Goal: Task Accomplishment & Management: Use online tool/utility

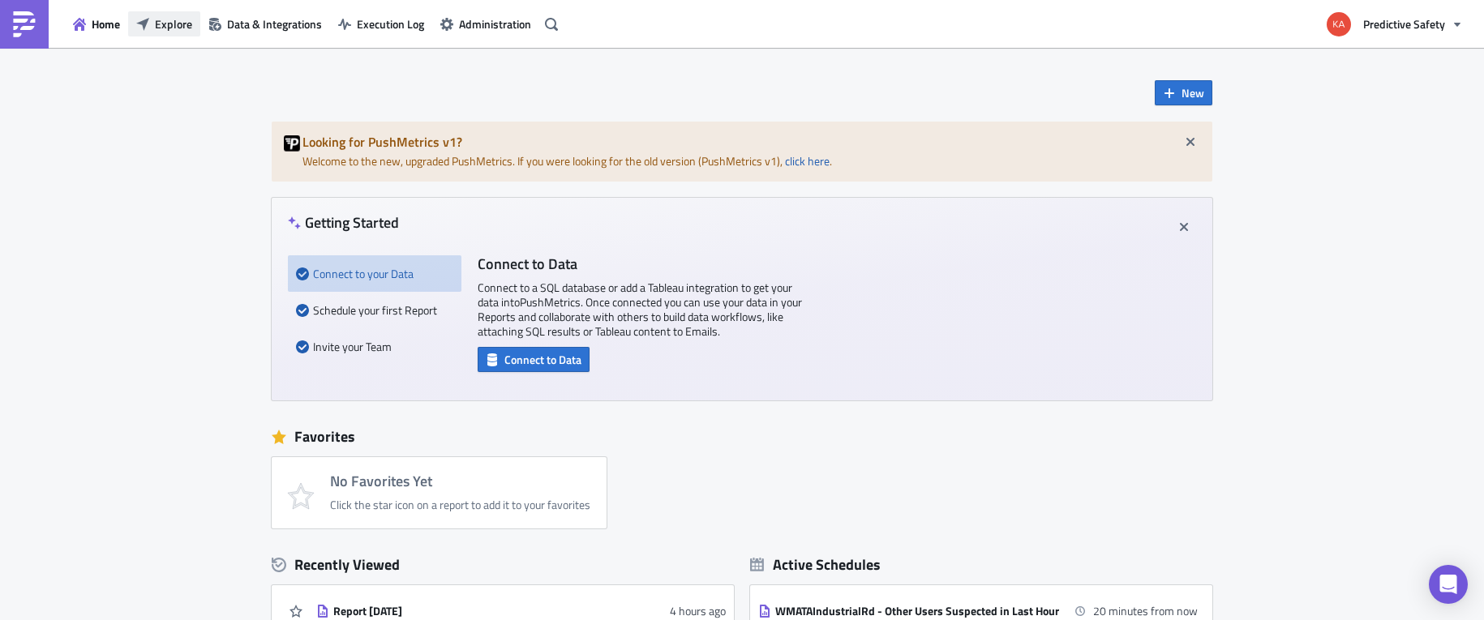
click at [165, 28] on span "Explore" at bounding box center [173, 23] width 37 height 17
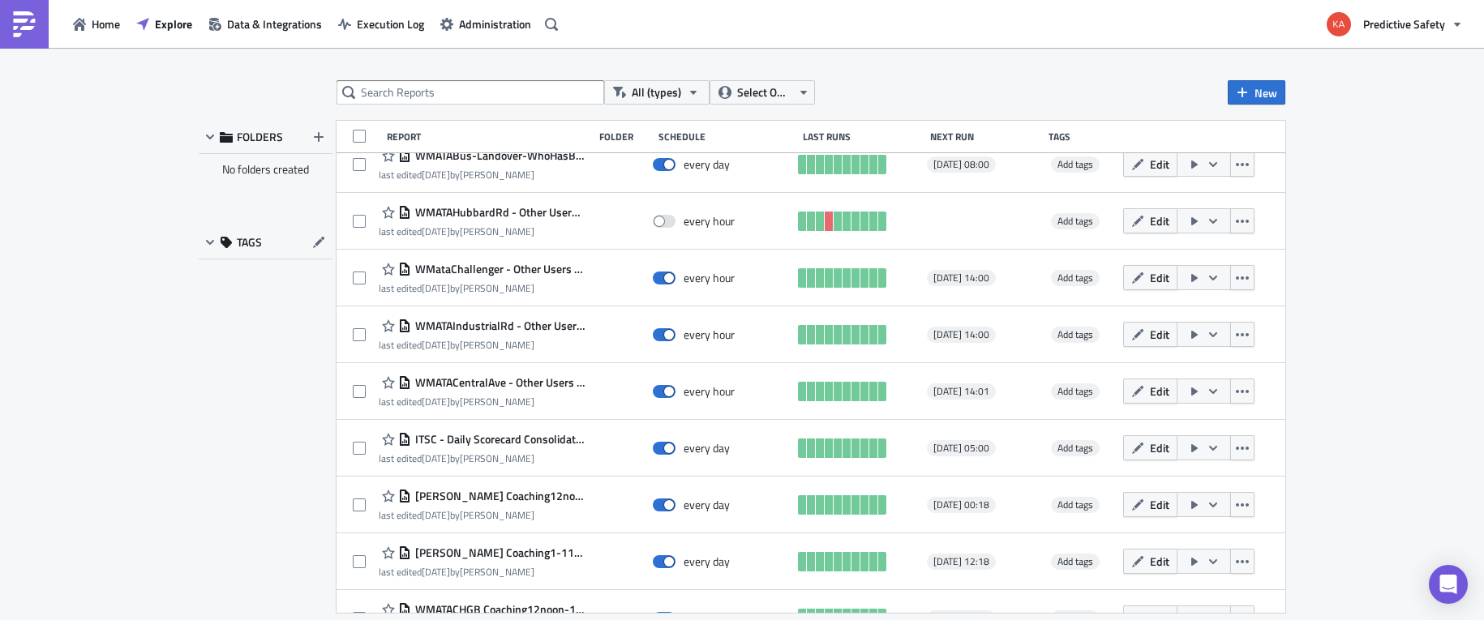
scroll to position [290, 0]
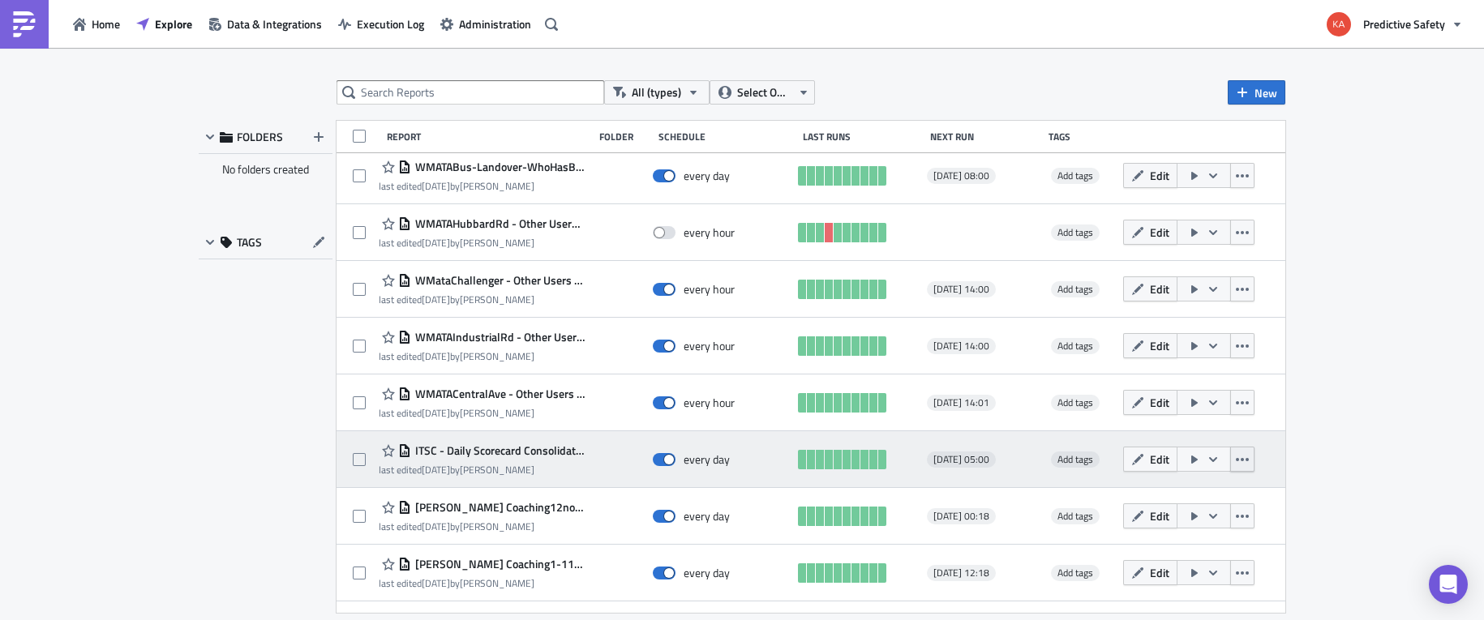
click at [1240, 462] on icon "button" at bounding box center [1242, 459] width 13 height 13
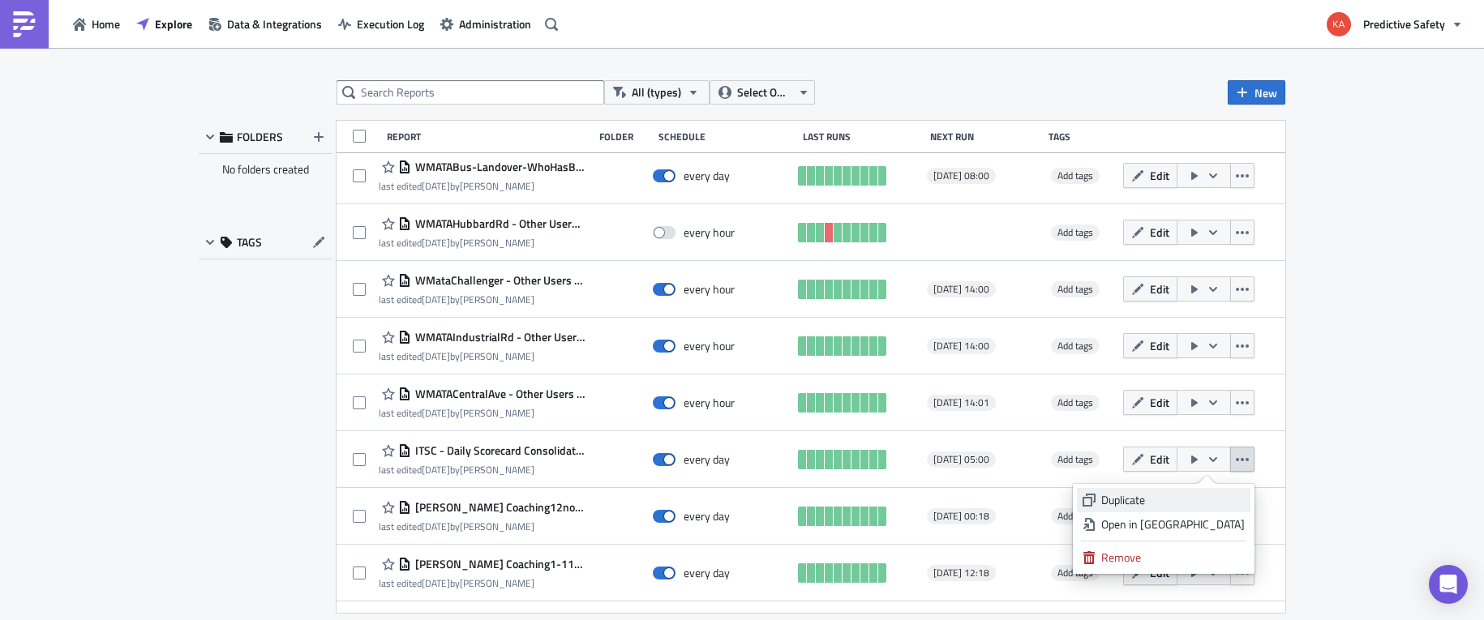
click at [1209, 501] on div "Duplicate" at bounding box center [1173, 500] width 144 height 16
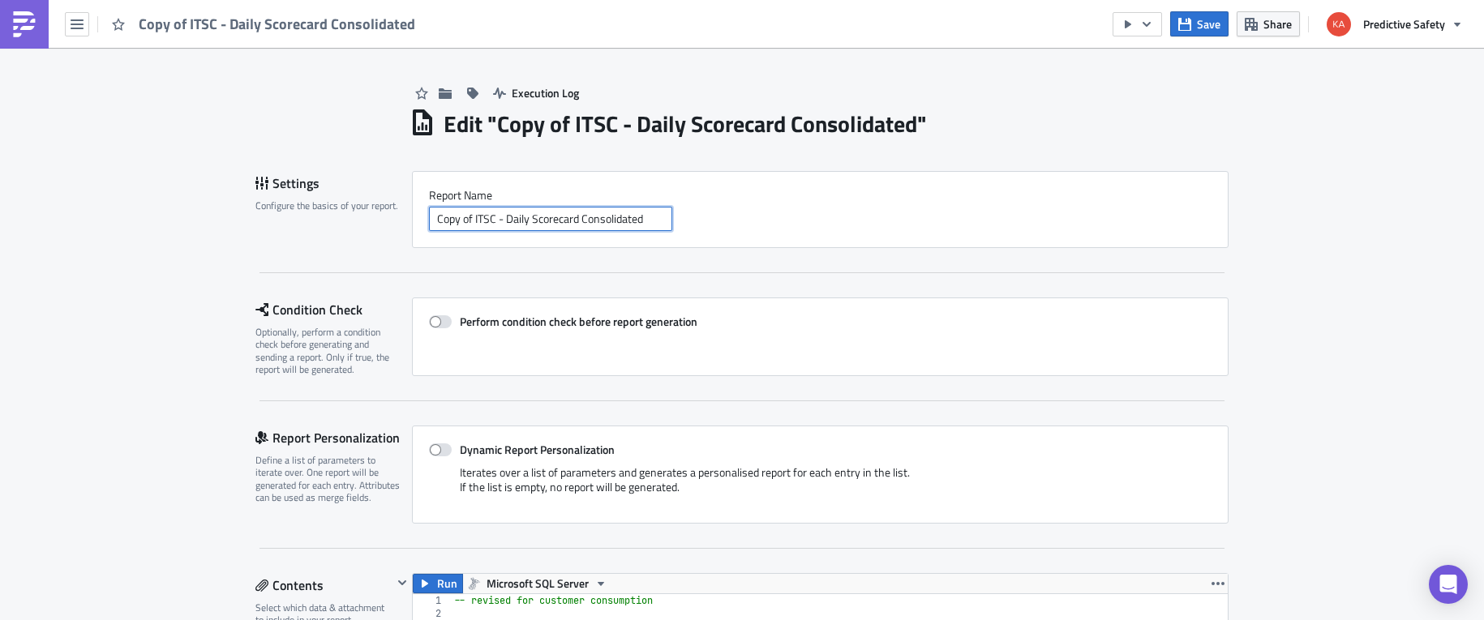
drag, startPoint x: 497, startPoint y: 219, endPoint x: 401, endPoint y: 215, distance: 95.8
click at [429, 213] on input "Copy of ITSC - Daily Scorecard Consolidated" at bounding box center [550, 219] width 243 height 24
type input "Test - Daily Scorecard Consolidated"
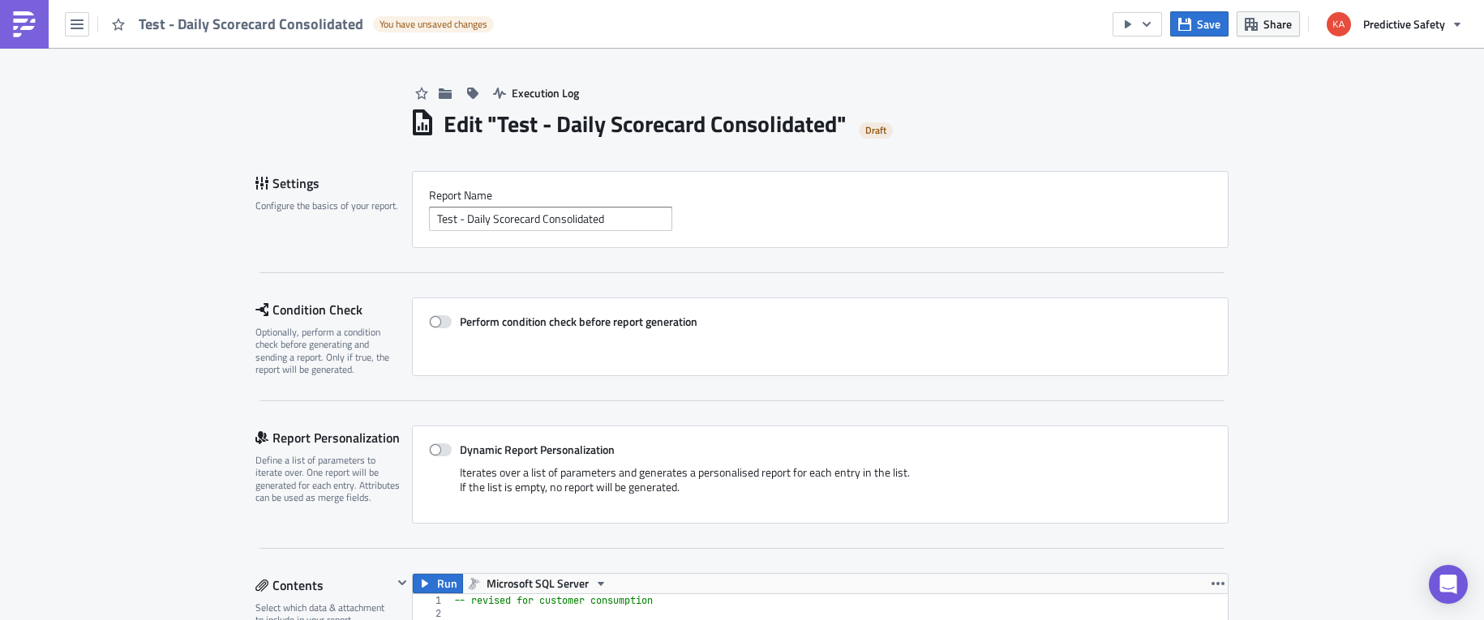
drag, startPoint x: 1332, startPoint y: 283, endPoint x: 1341, endPoint y: 287, distance: 9.8
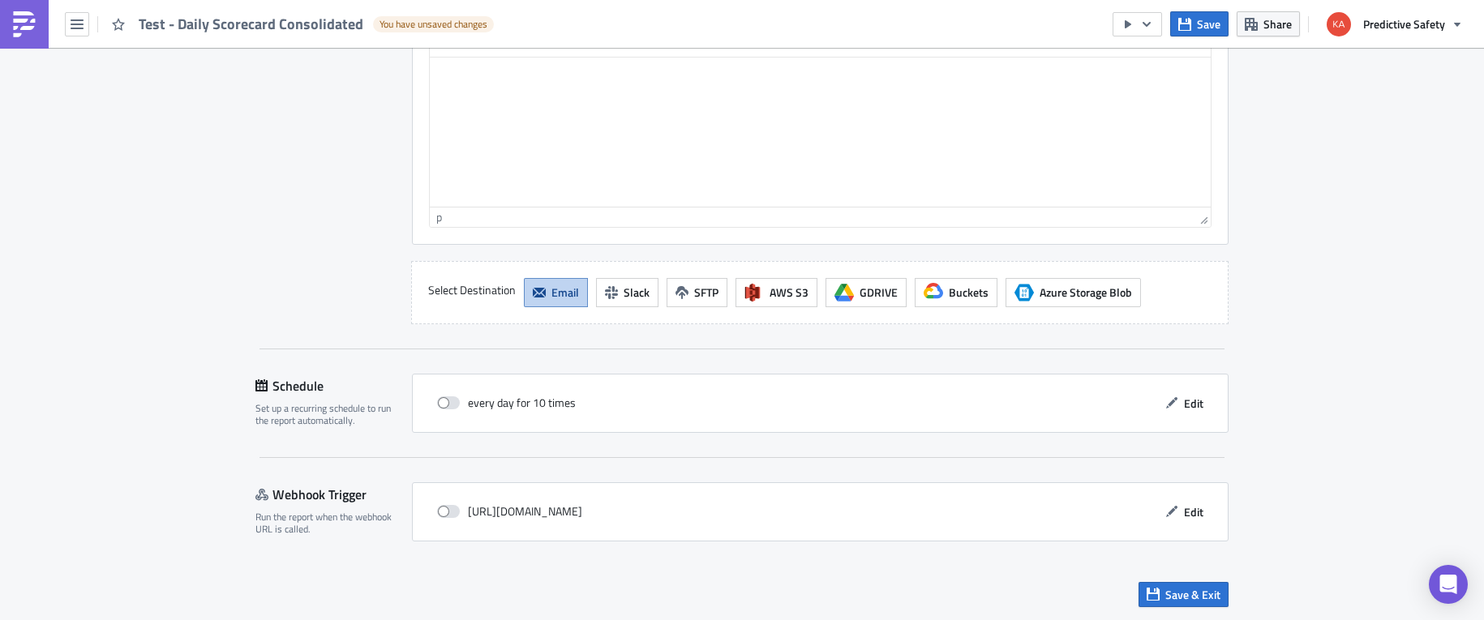
scroll to position [1428, 0]
click at [1095, 296] on span "Azure Storage Blob" at bounding box center [1086, 291] width 92 height 17
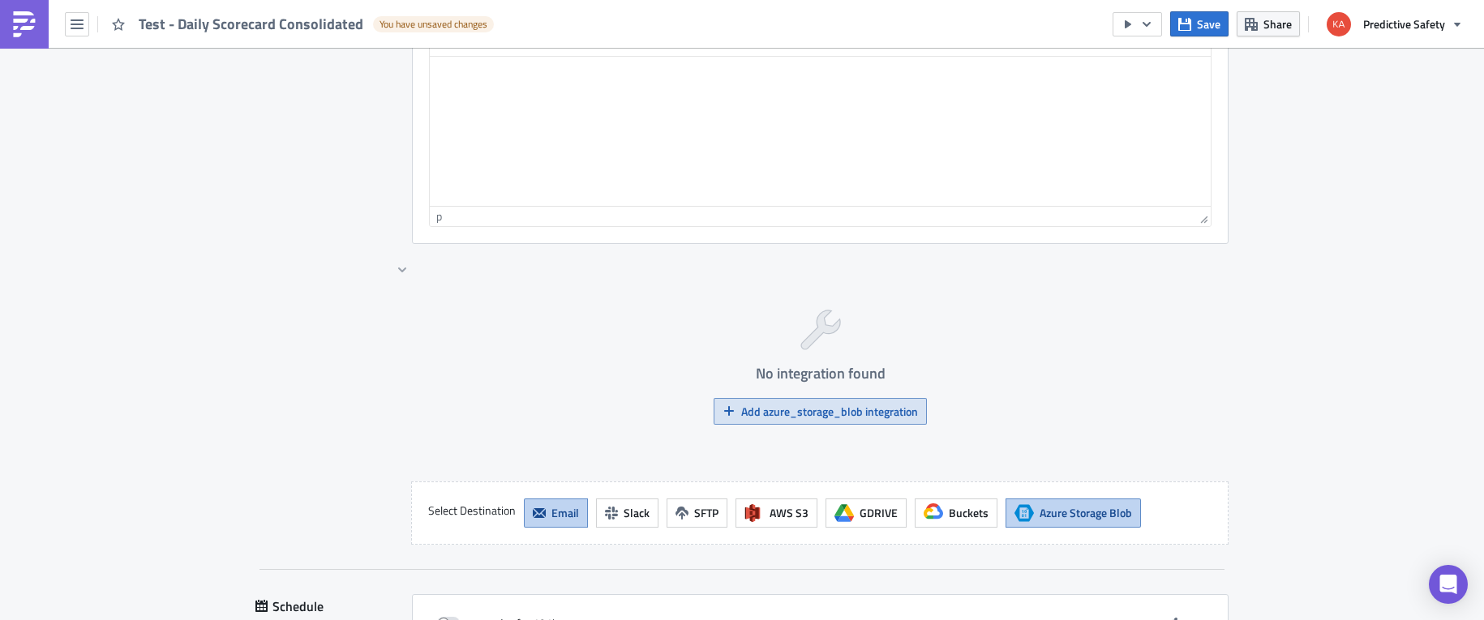
click at [835, 411] on span "Add azure_storage_blob integration" at bounding box center [829, 411] width 177 height 17
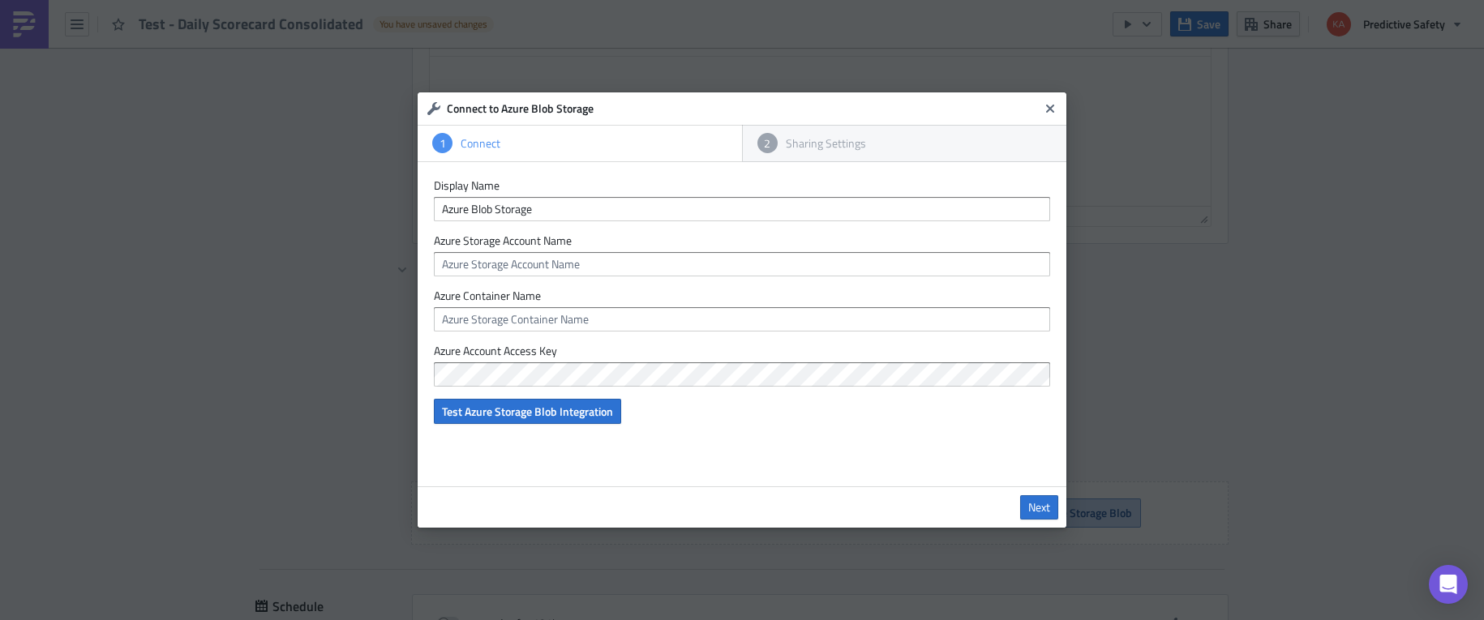
type input "PSAdmin"
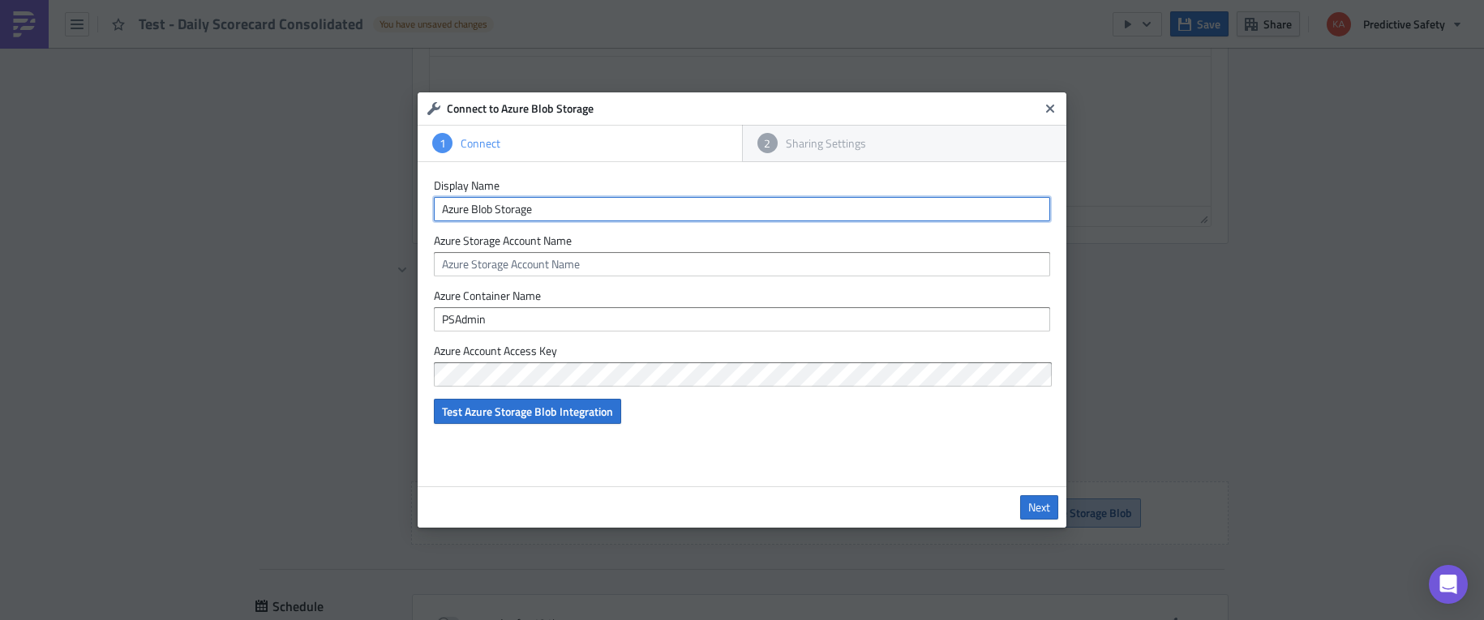
drag, startPoint x: 539, startPoint y: 208, endPoint x: 601, endPoint y: 222, distance: 63.3
click at [540, 208] on input "Azure Blob Storage" at bounding box center [742, 209] width 616 height 24
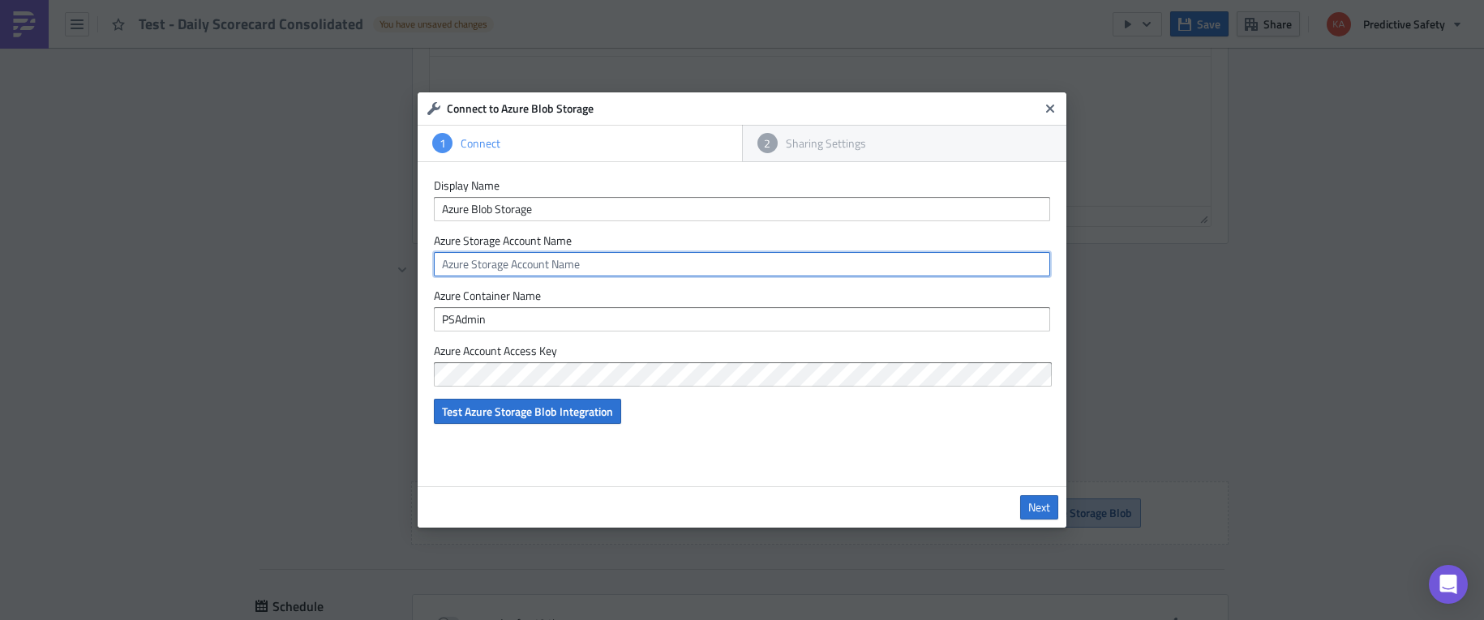
drag, startPoint x: 592, startPoint y: 268, endPoint x: 424, endPoint y: 267, distance: 167.9
click at [434, 266] on input "text" at bounding box center [742, 264] width 616 height 24
click at [587, 260] on input "text" at bounding box center [742, 264] width 616 height 24
paste input "sapsprodcentus001"
type input "sapsprodcentus001"
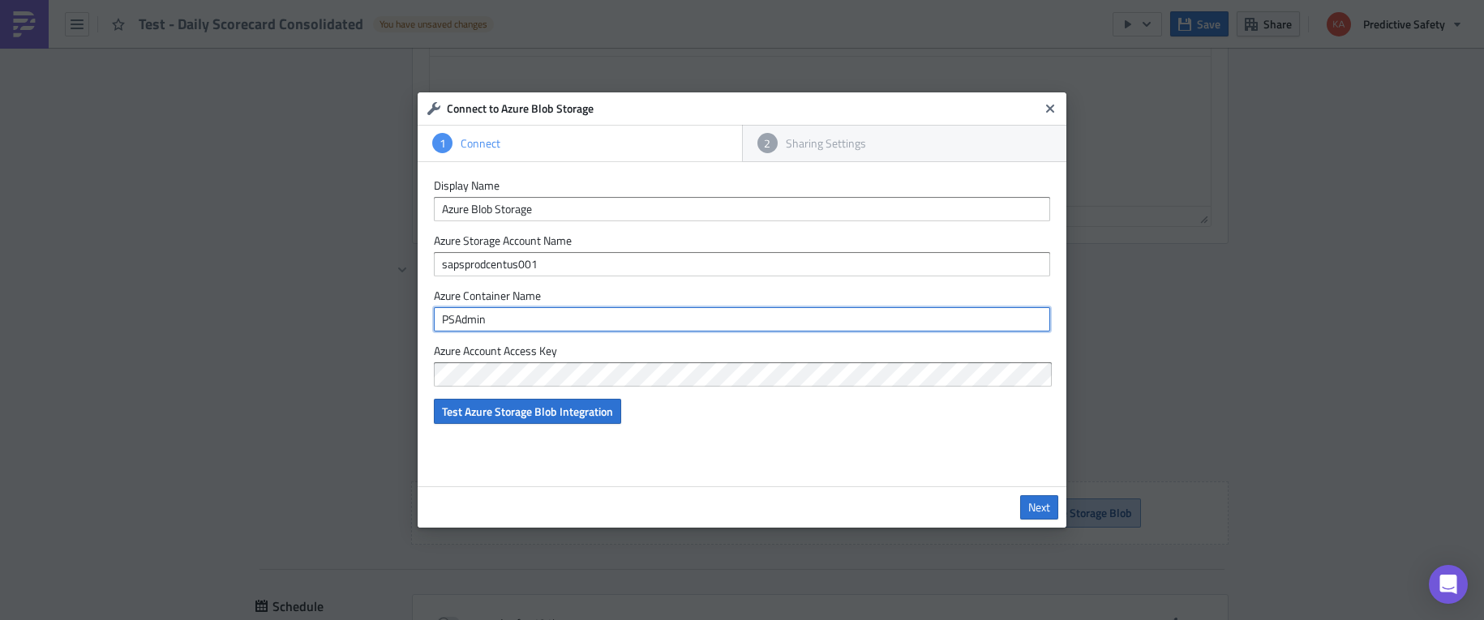
click at [504, 319] on input "PSAdmin" at bounding box center [742, 319] width 616 height 24
drag, startPoint x: 490, startPoint y: 320, endPoint x: 413, endPoint y: 324, distance: 77.2
click at [434, 321] on input "PSAdmin" at bounding box center [742, 319] width 616 height 24
type input "reports"
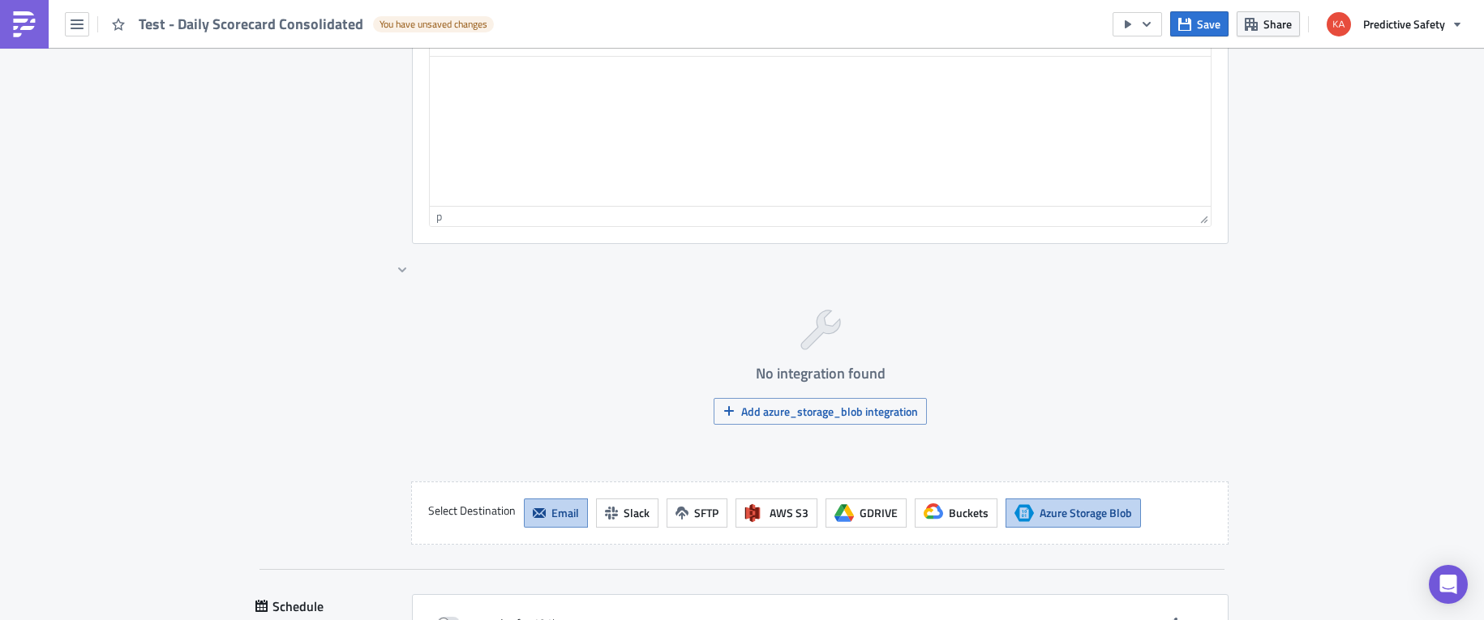
drag, startPoint x: 267, startPoint y: 394, endPoint x: 300, endPoint y: 390, distance: 33.5
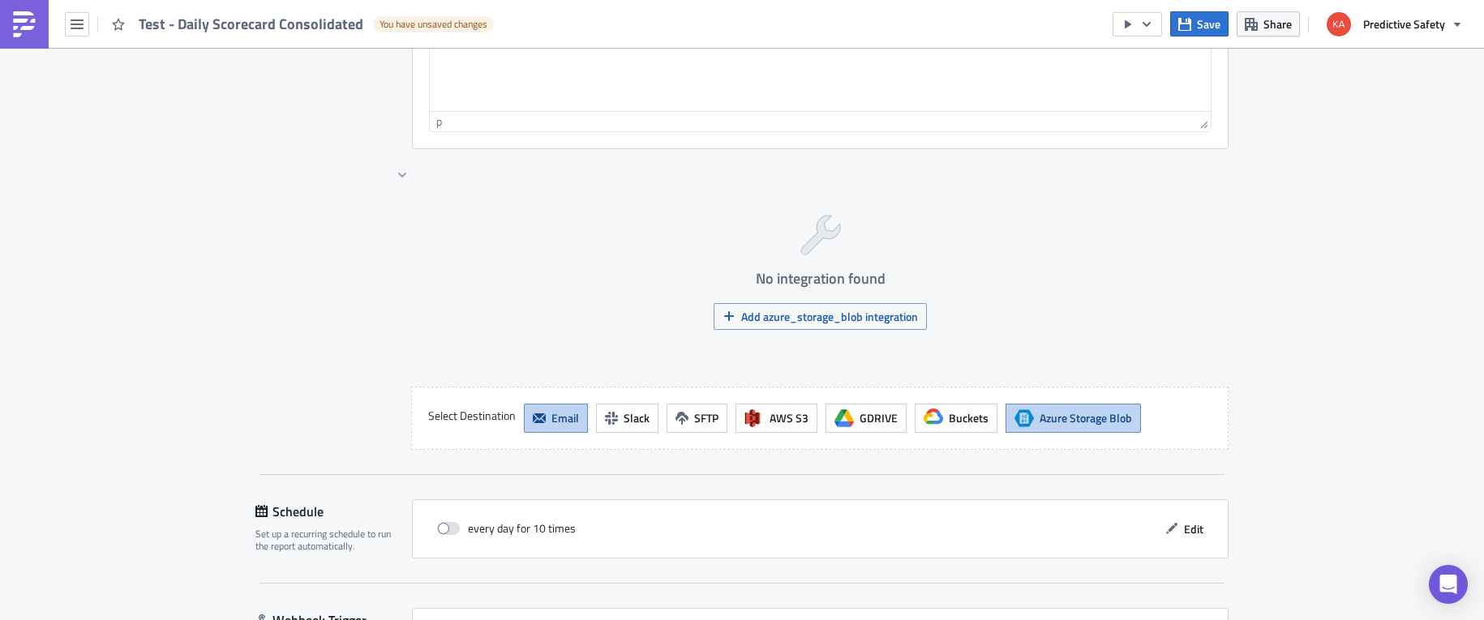
scroll to position [1531, 0]
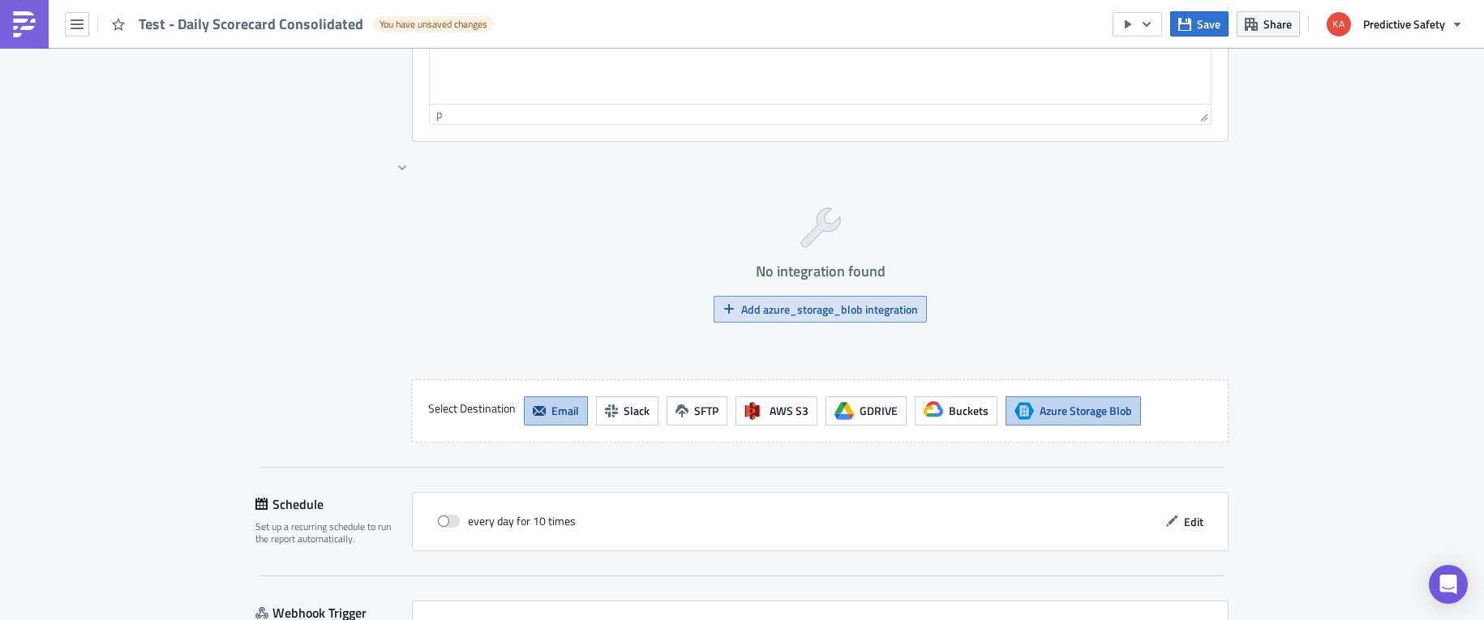
click at [808, 308] on span "Add azure_storage_blob integration" at bounding box center [829, 309] width 177 height 17
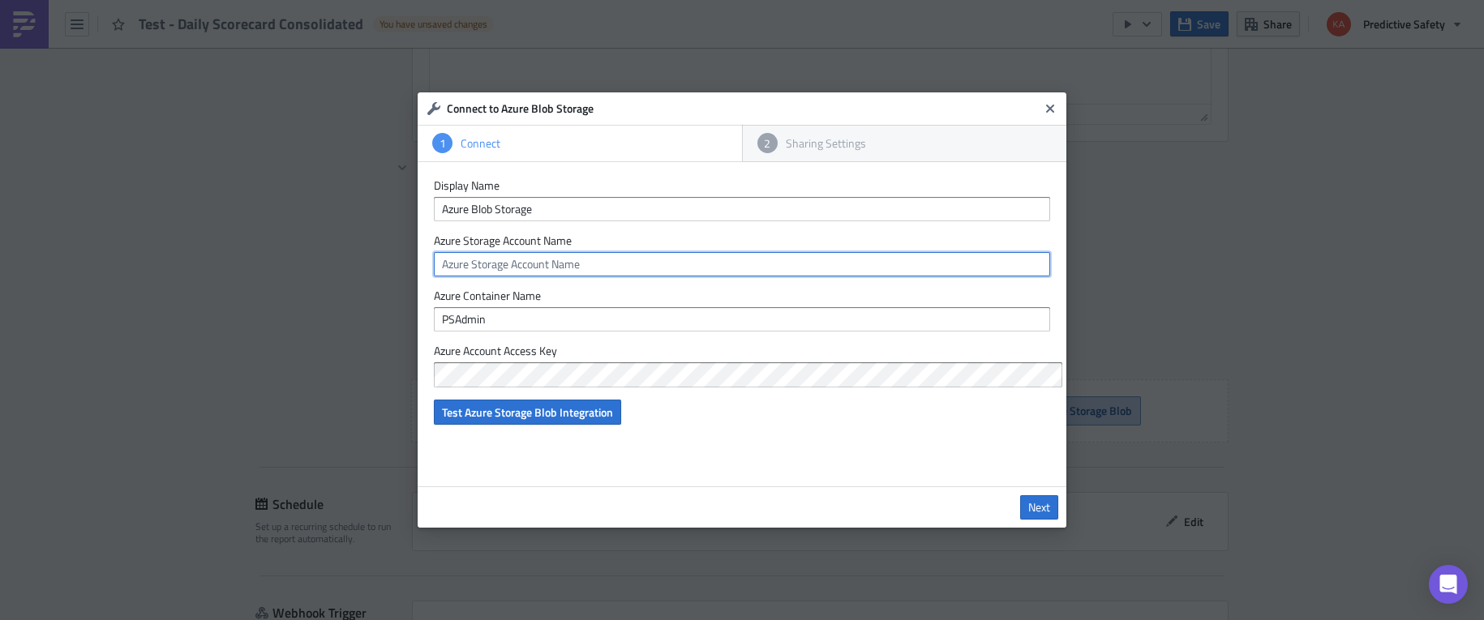
click at [572, 261] on input "text" at bounding box center [742, 264] width 616 height 24
paste input "sapsprodcentus001"
type input "sapsprodcentus001"
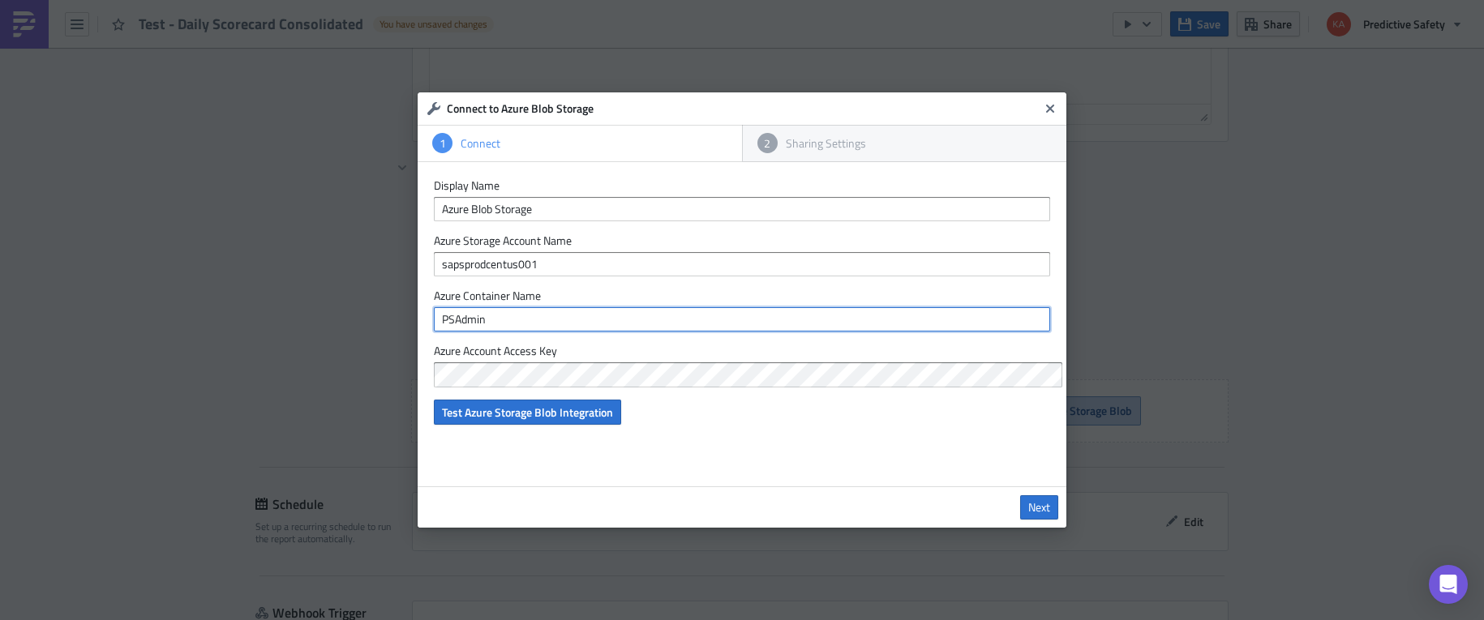
drag, startPoint x: 470, startPoint y: 321, endPoint x: 421, endPoint y: 321, distance: 48.7
click at [434, 321] on input "PSAdmin" at bounding box center [742, 319] width 616 height 24
paste input "reports"
type input "reports"
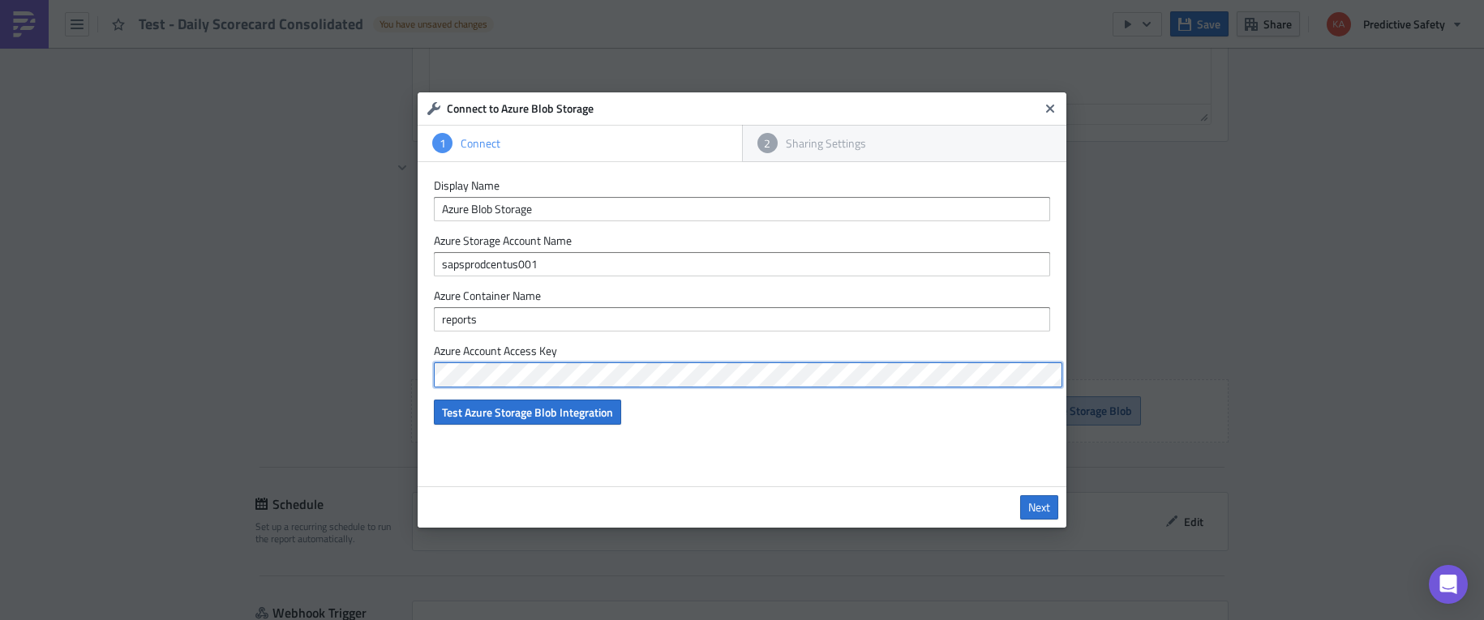
scroll to position [0, 373]
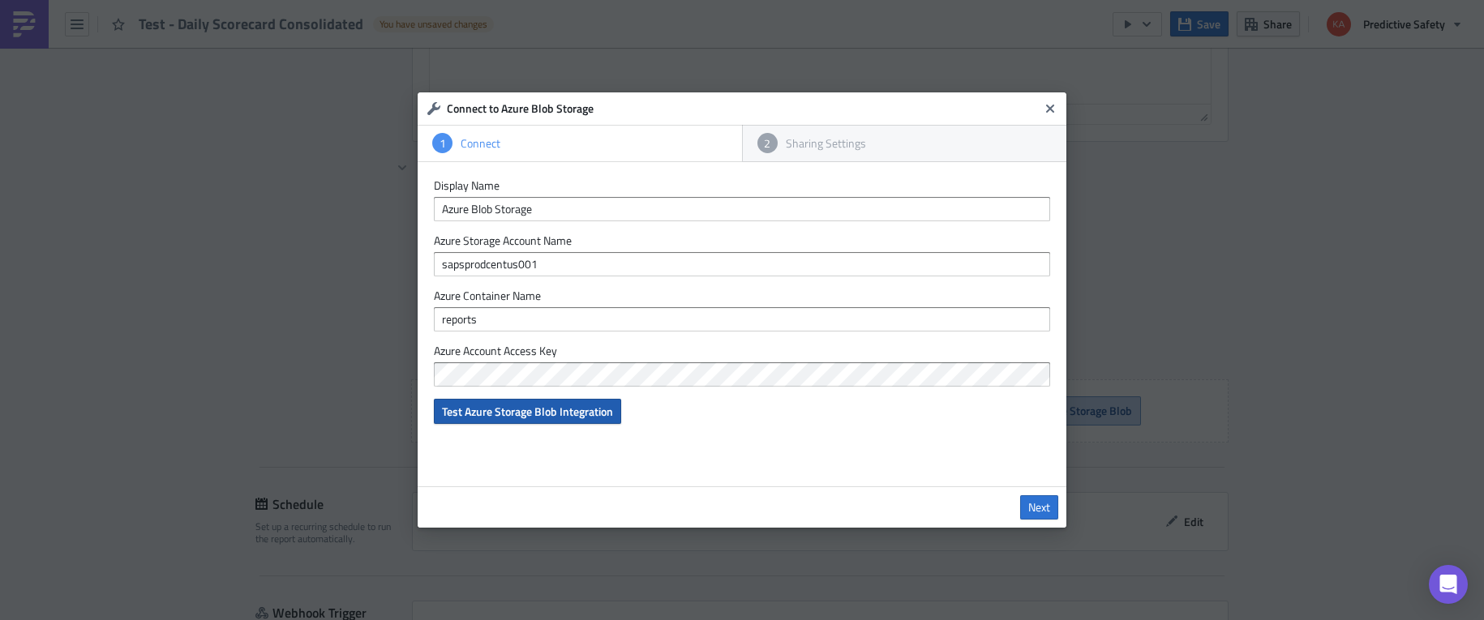
click at [515, 412] on span "Test Azure Storage Blob Integration" at bounding box center [527, 411] width 171 height 17
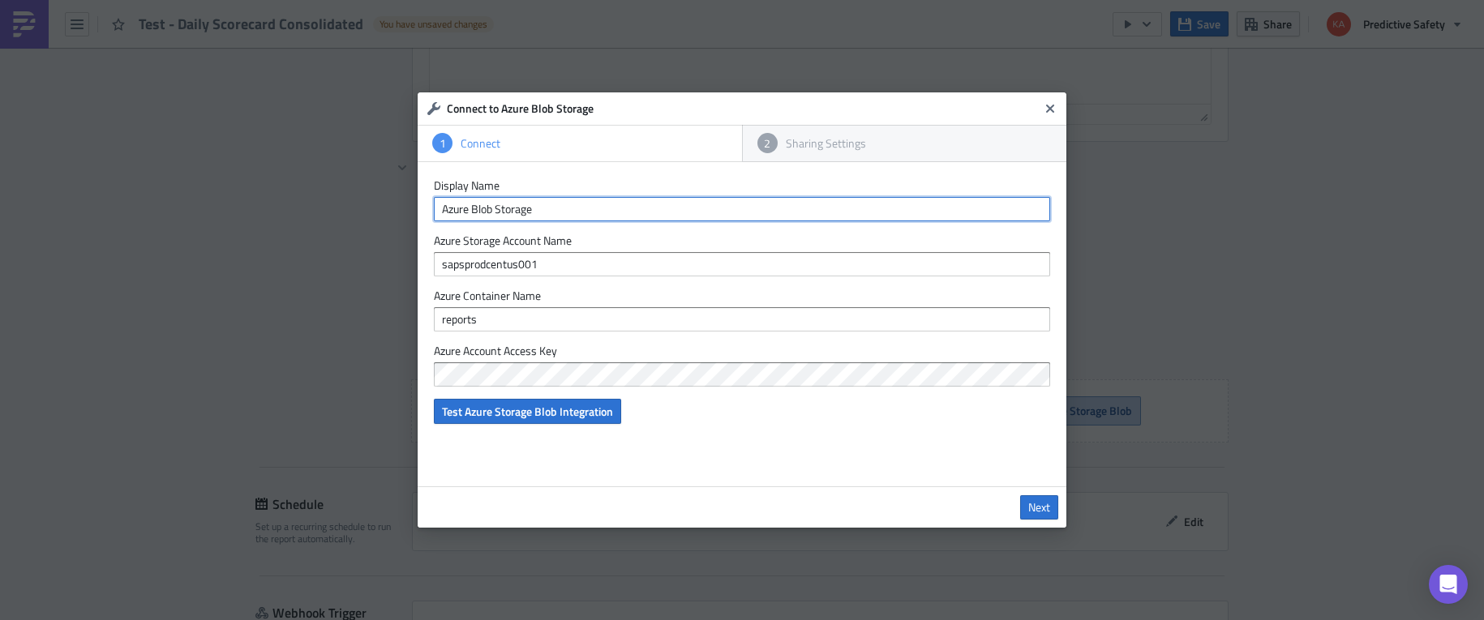
drag, startPoint x: 537, startPoint y: 208, endPoint x: 424, endPoint y: 219, distance: 113.3
click at [434, 216] on input "Azure Blob Storage" at bounding box center [742, 209] width 616 height 24
type input "AdnocReports"
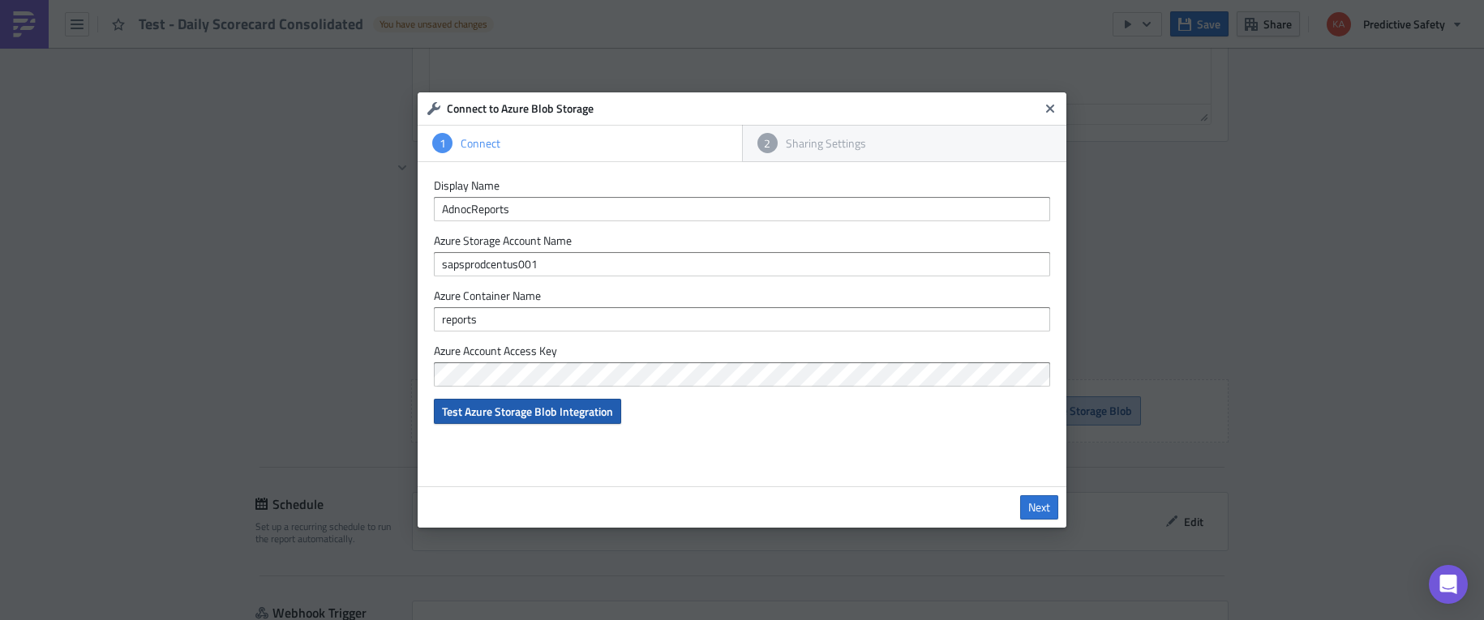
click at [517, 414] on span "Test Azure Storage Blob Integration" at bounding box center [527, 411] width 171 height 17
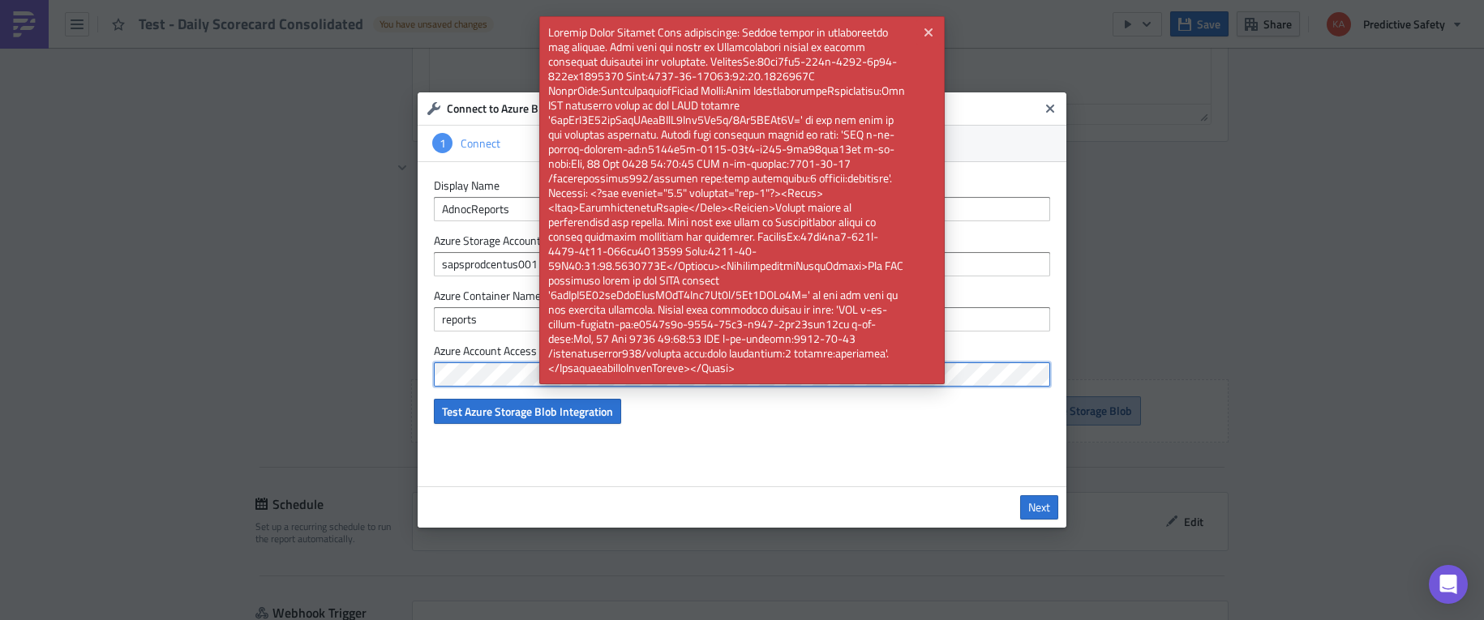
scroll to position [0, 0]
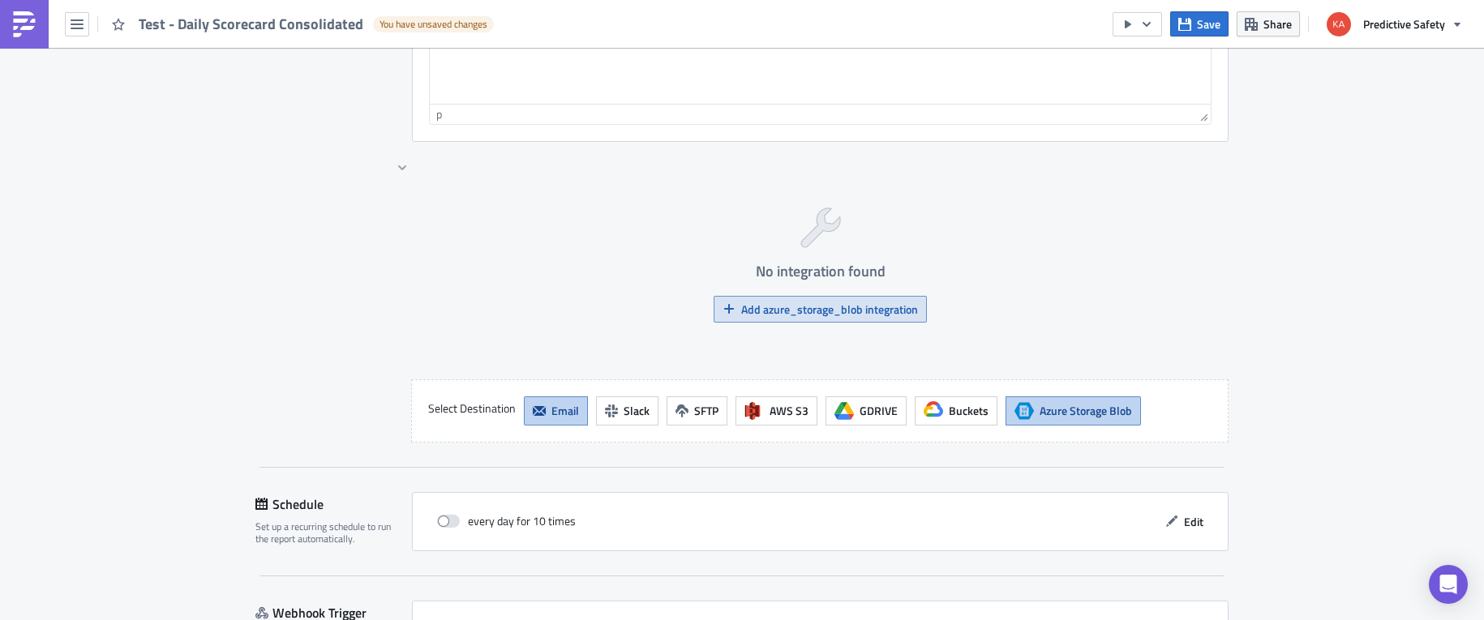
click at [792, 307] on span "Add azure_storage_blob integration" at bounding box center [829, 309] width 177 height 17
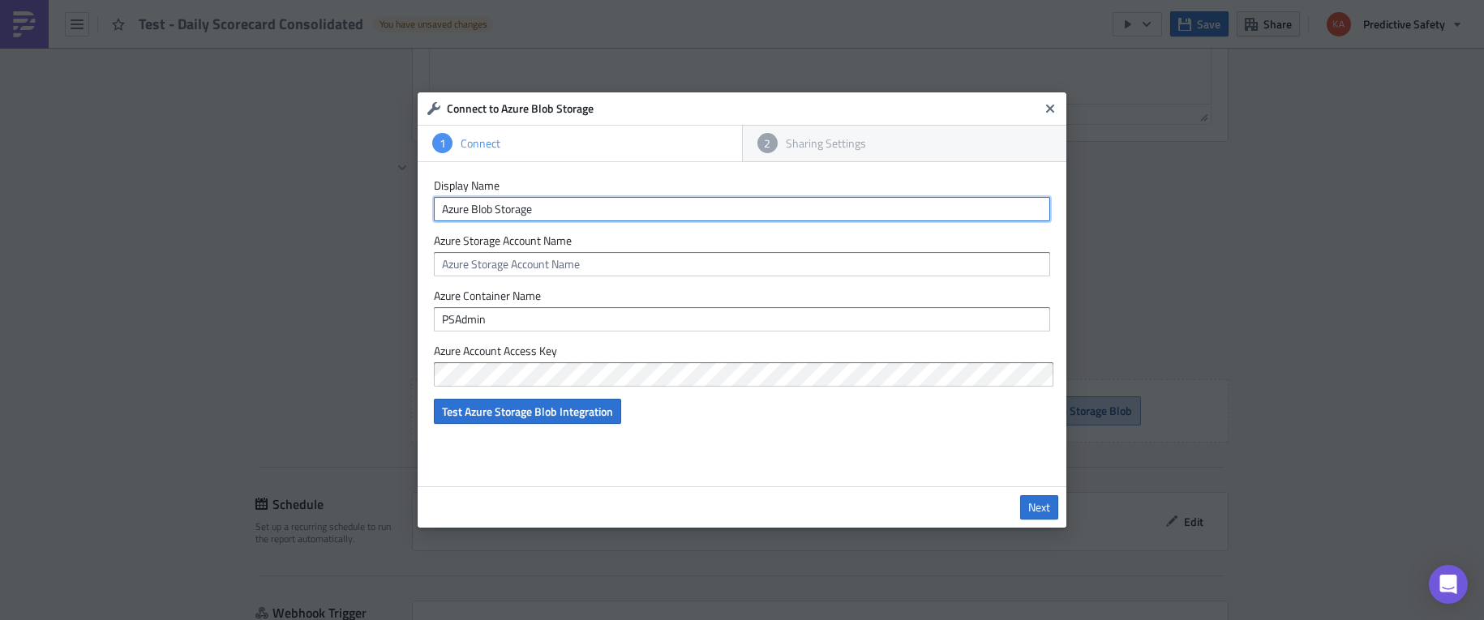
drag, startPoint x: 468, startPoint y: 213, endPoint x: 344, endPoint y: 216, distance: 124.1
click at [434, 213] on input "Azure Blob Storage" at bounding box center [742, 209] width 616 height 24
type input "D"
type input "ADNOC Reports"
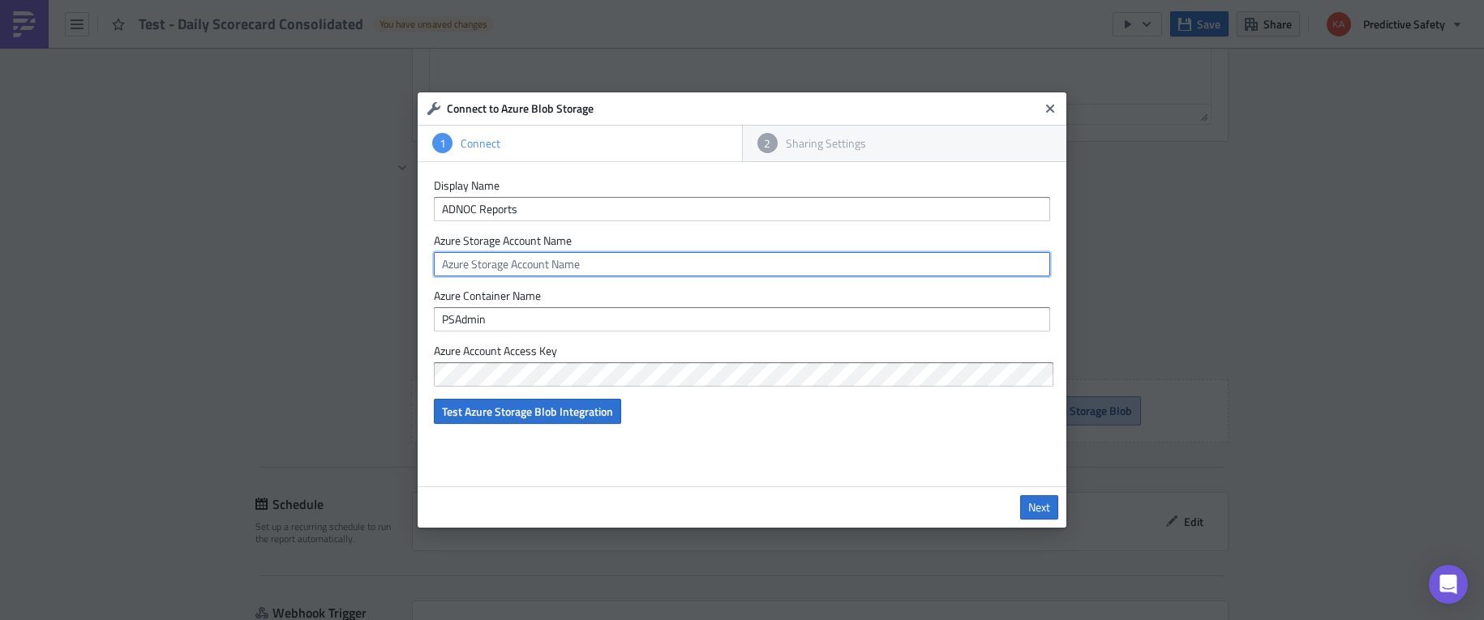
click at [501, 265] on input "text" at bounding box center [742, 264] width 616 height 24
paste input "sapsprodcentus001"
type input "sapsprodcentus001"
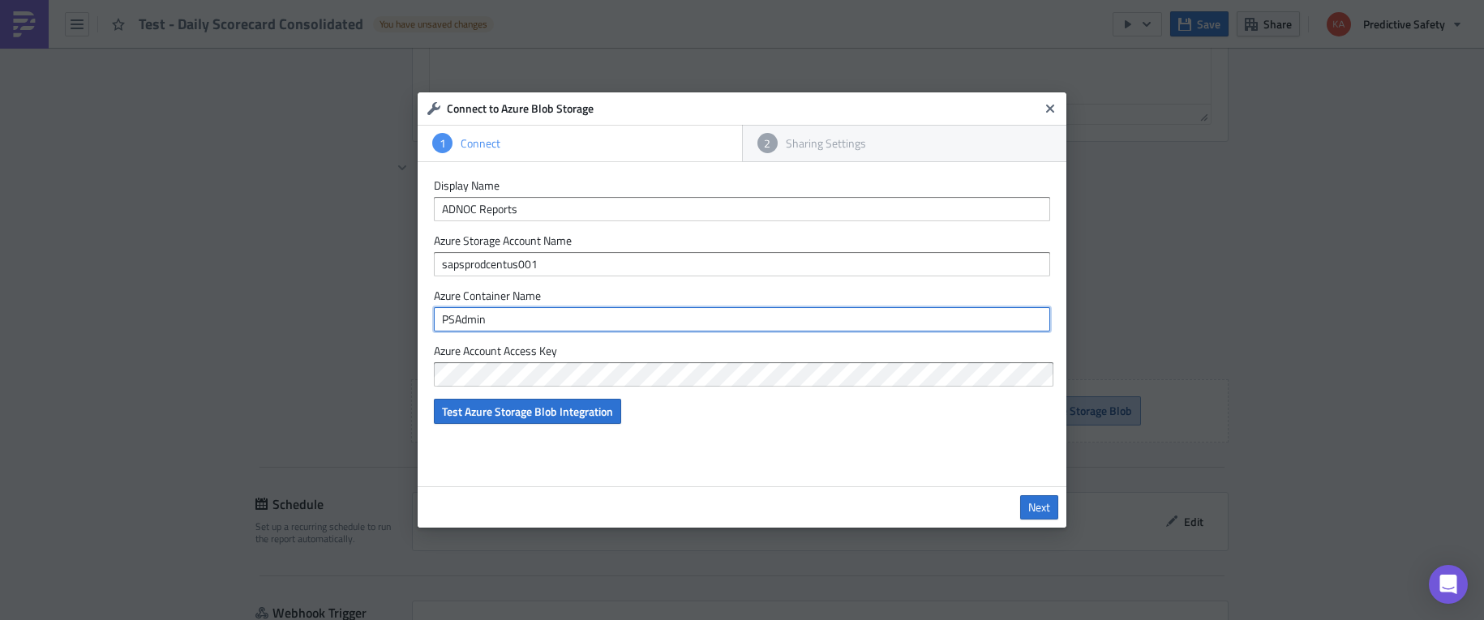
drag, startPoint x: 494, startPoint y: 318, endPoint x: 403, endPoint y: 321, distance: 90.9
click at [434, 320] on input "PSAdmin" at bounding box center [742, 319] width 616 height 24
paste input "reports"
type input "reports"
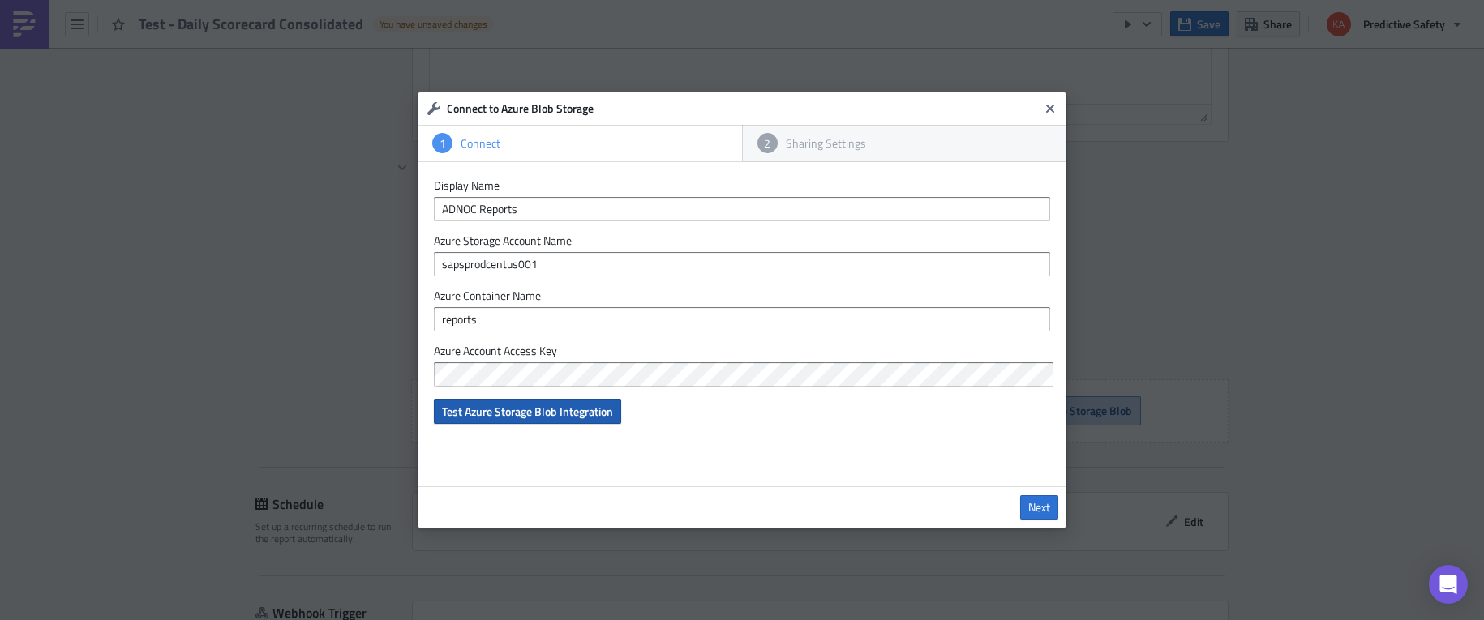
click at [513, 410] on span "Test Azure Storage Blob Integration" at bounding box center [527, 411] width 171 height 17
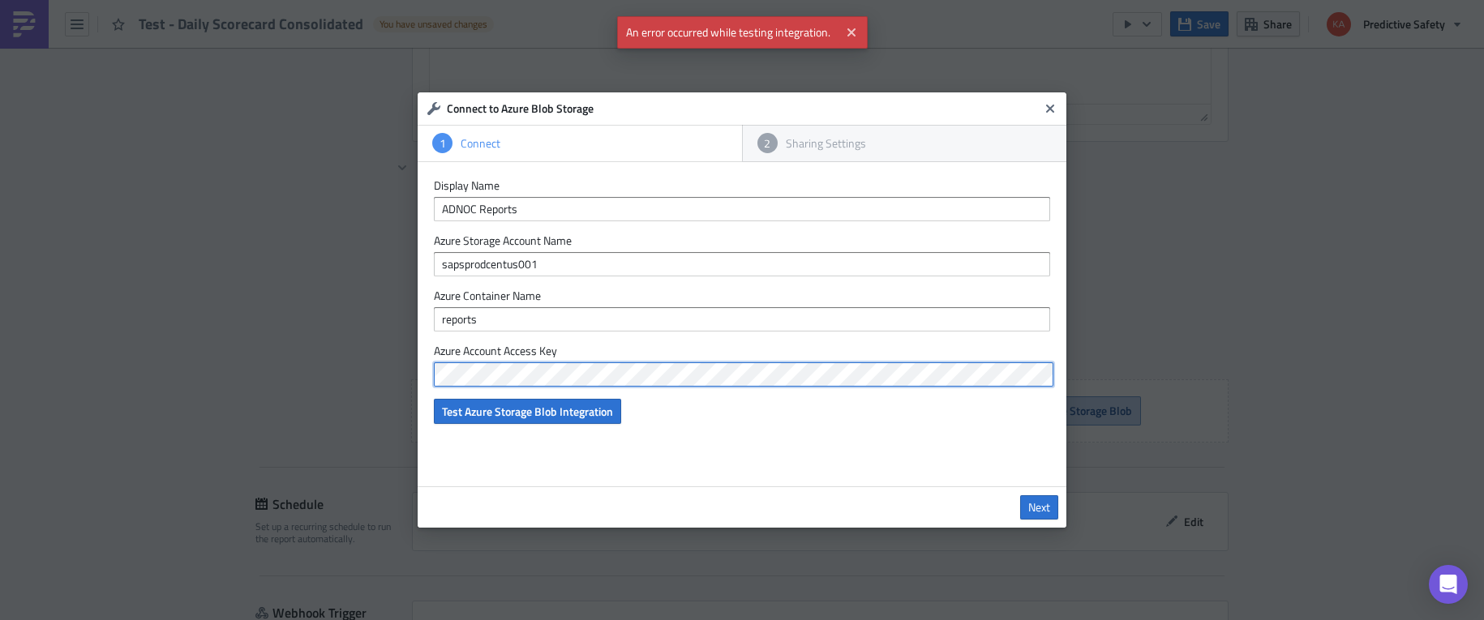
scroll to position [0, 373]
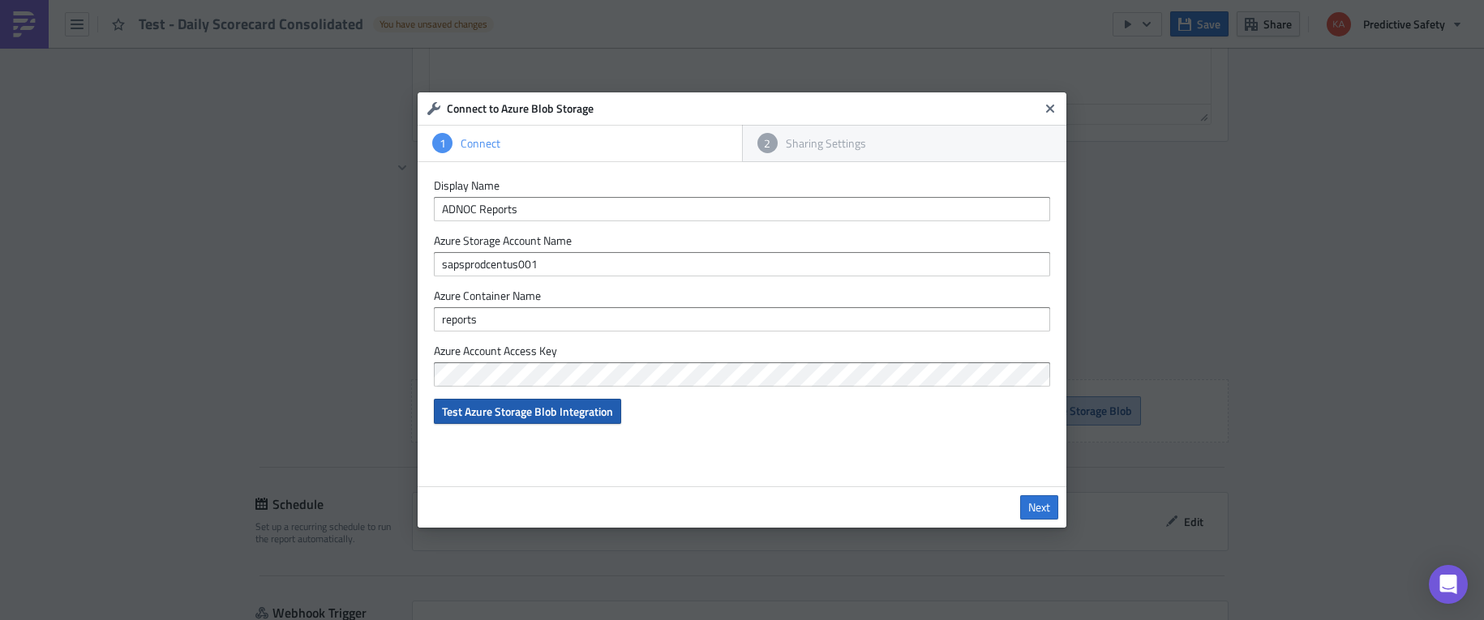
click at [554, 414] on span "Test Azure Storage Blob Integration" at bounding box center [527, 411] width 171 height 17
click at [560, 413] on span "Test Azure Storage Blob Integration" at bounding box center [527, 411] width 171 height 17
click at [1052, 102] on icon "Close" at bounding box center [1050, 108] width 13 height 13
